Goal: Transaction & Acquisition: Purchase product/service

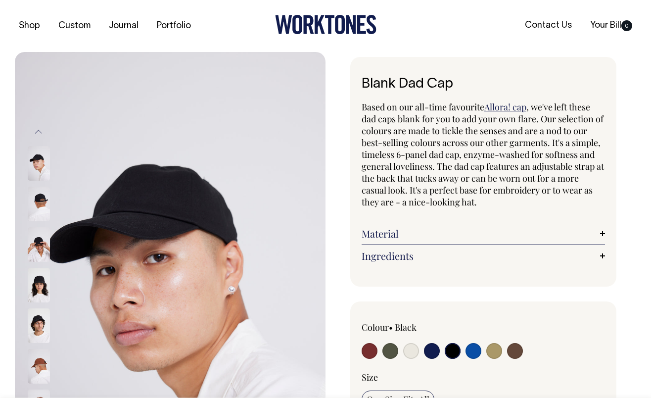
select select "Black"
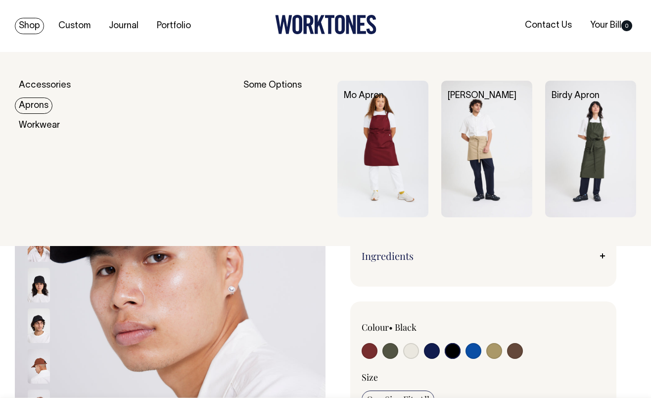
click at [38, 103] on link "Aprons" at bounding box center [34, 105] width 38 height 16
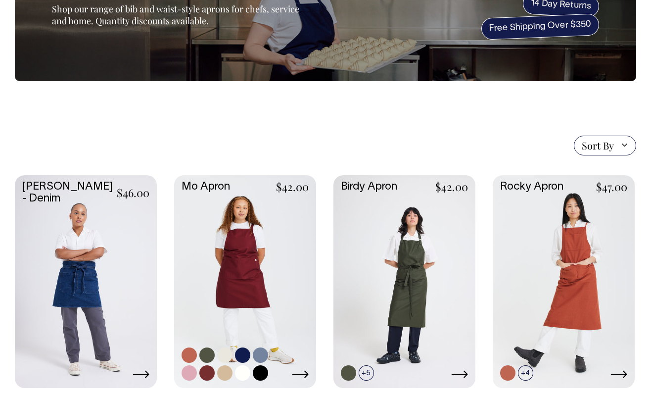
click at [233, 254] on link at bounding box center [245, 280] width 142 height 211
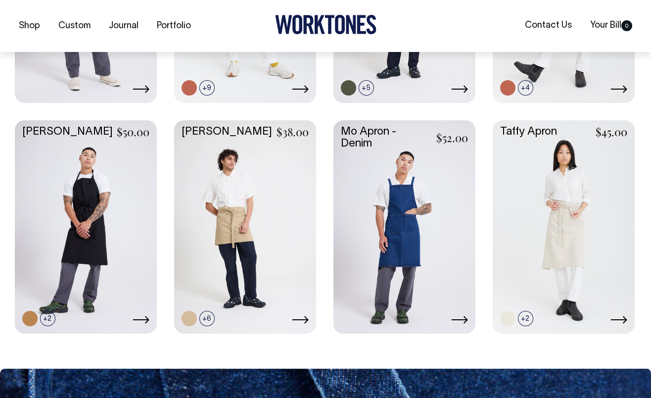
click at [418, 181] on link at bounding box center [404, 225] width 142 height 211
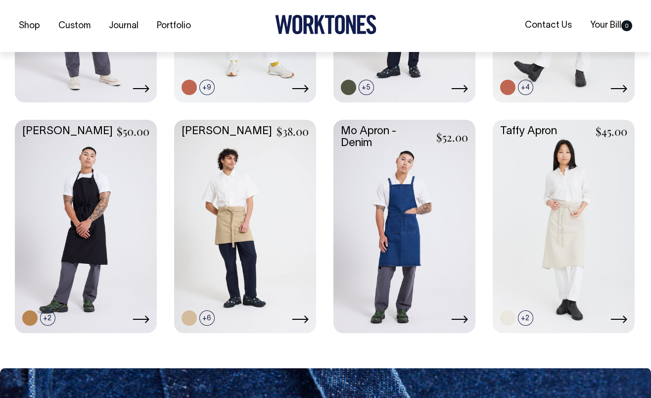
scroll to position [408, 0]
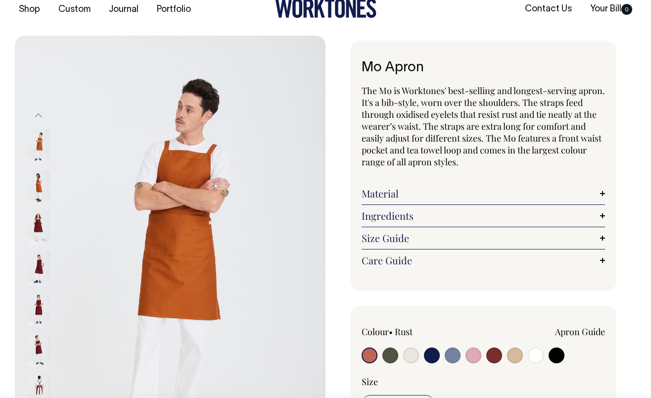
scroll to position [17, 0]
click at [431, 356] on input "radio" at bounding box center [432, 355] width 16 height 16
radio input "true"
select select "Dark Navy"
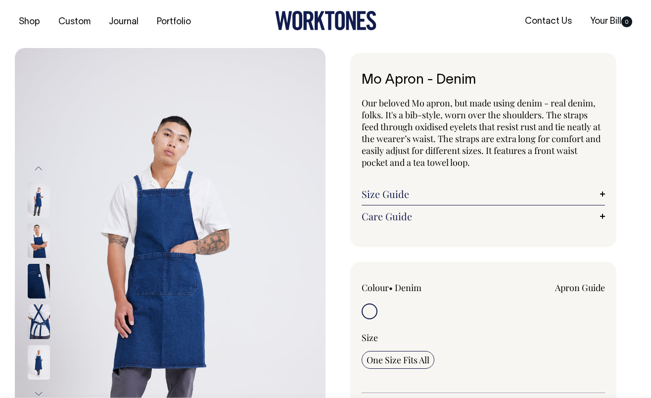
scroll to position [4, 0]
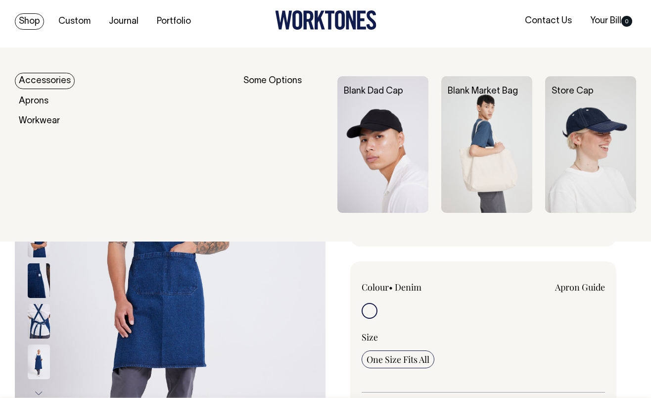
click at [41, 80] on link "Accessories" at bounding box center [45, 81] width 60 height 16
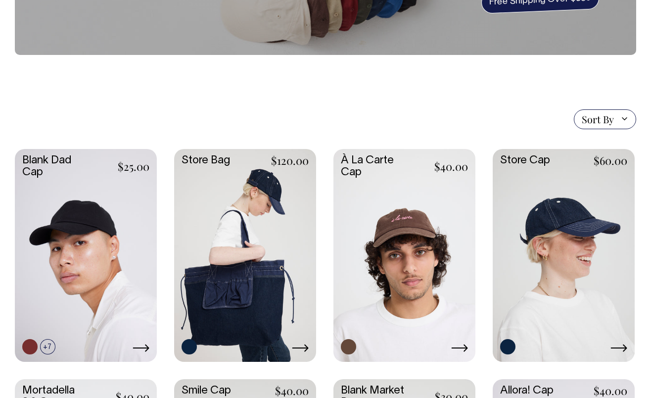
scroll to position [175, 0]
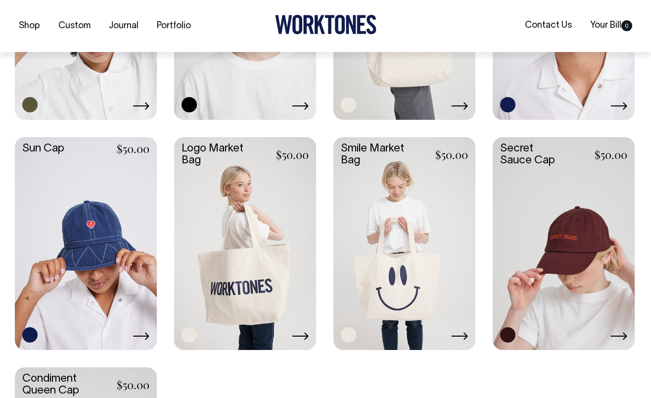
click at [388, 79] on link at bounding box center [404, 12] width 142 height 211
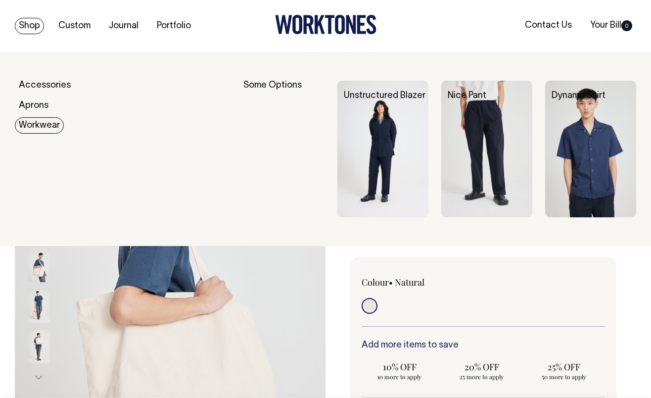
click at [38, 122] on link "Workwear" at bounding box center [39, 125] width 49 height 16
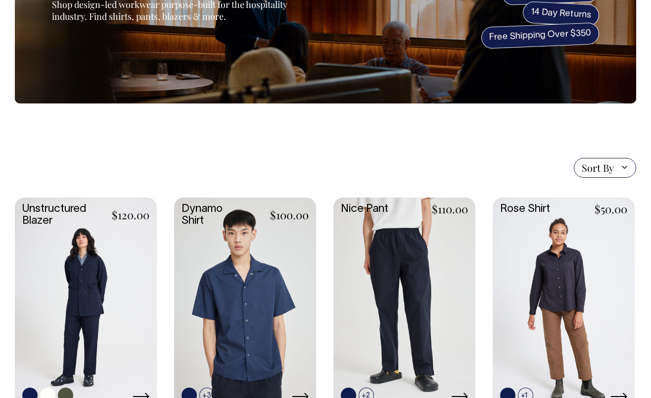
click at [71, 308] on link at bounding box center [86, 302] width 142 height 211
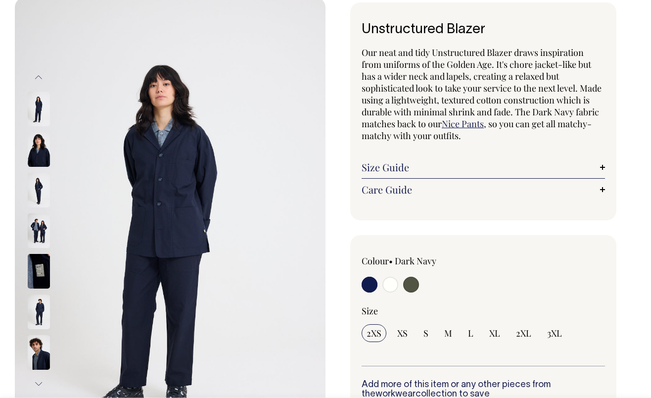
click at [416, 290] on label at bounding box center [411, 285] width 16 height 18
click at [416, 290] on input "radio" at bounding box center [411, 284] width 16 height 16
radio input "true"
select select "Olive"
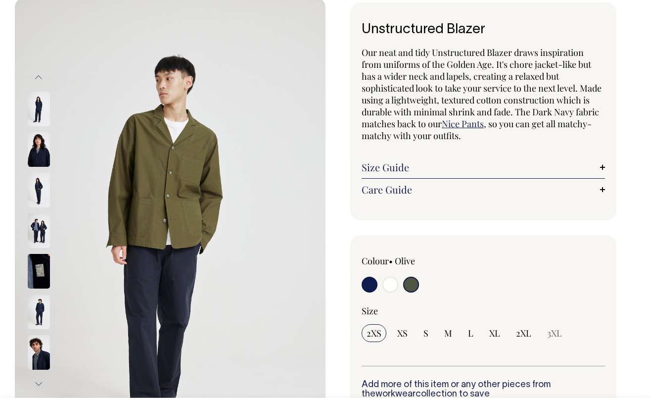
scroll to position [54, 0]
